Goal: Task Accomplishment & Management: Use online tool/utility

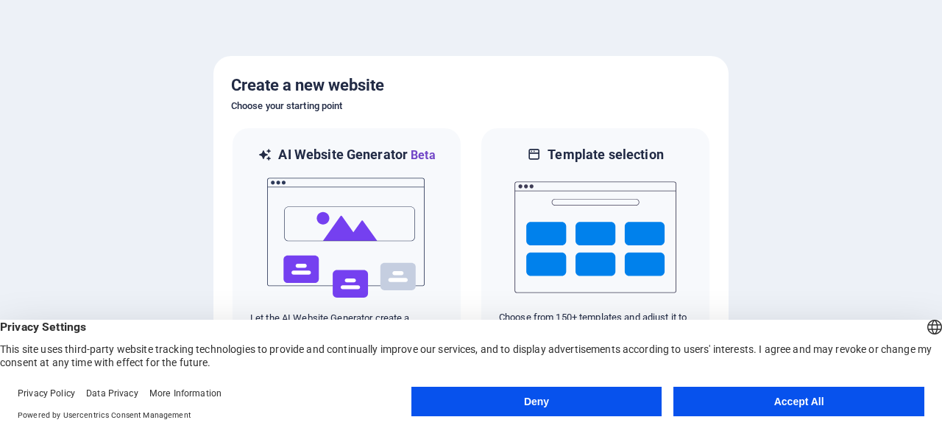
click at [755, 401] on button "Accept All" at bounding box center [799, 400] width 251 height 29
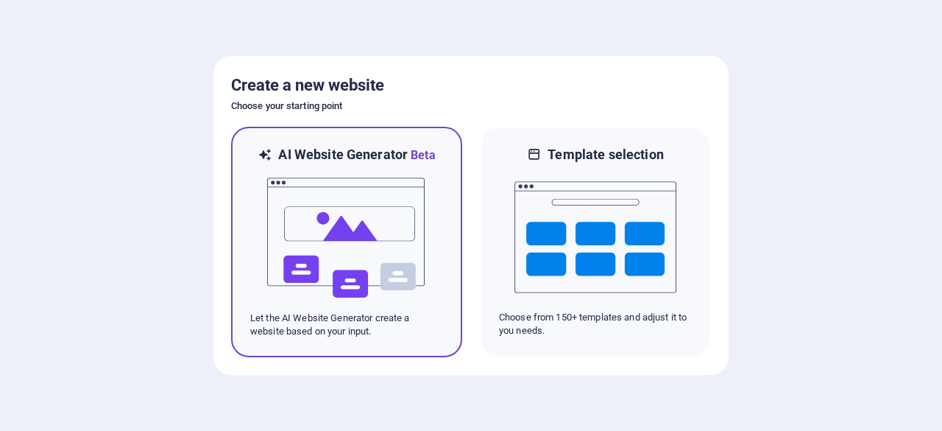
click at [390, 286] on img at bounding box center [347, 237] width 162 height 147
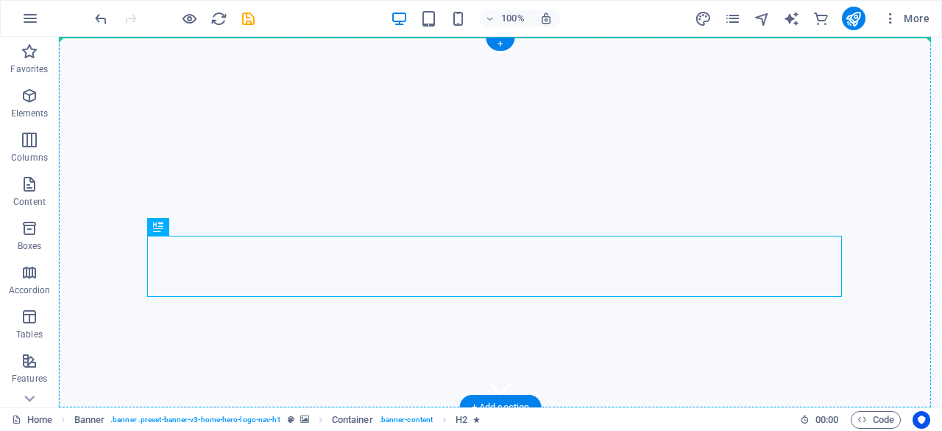
drag, startPoint x: 526, startPoint y: 263, endPoint x: 509, endPoint y: 171, distance: 93.7
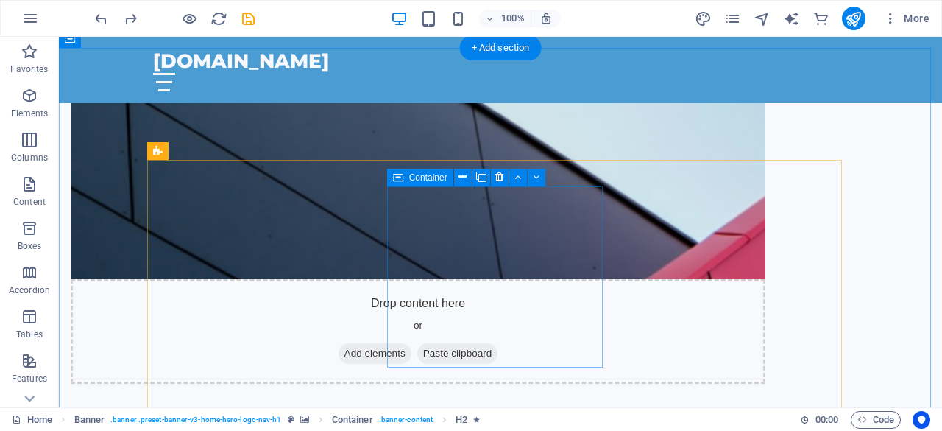
scroll to position [819, 0]
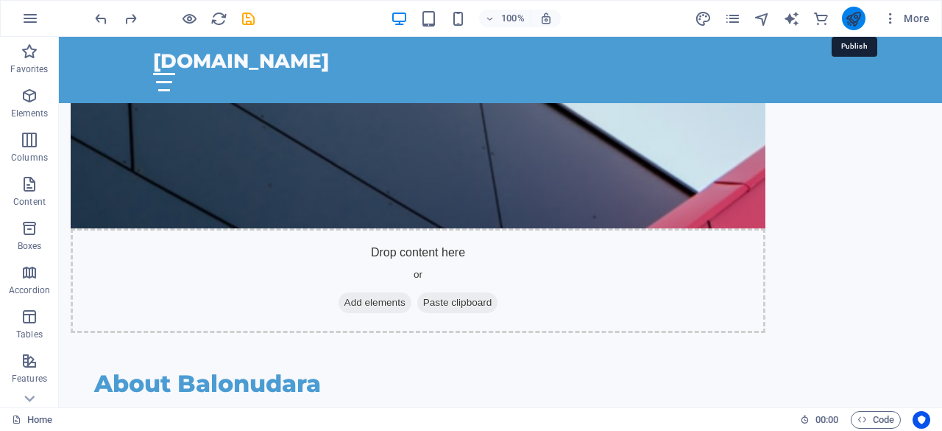
click at [858, 17] on icon "publish" at bounding box center [853, 18] width 17 height 17
